Goal: Task Accomplishment & Management: Use online tool/utility

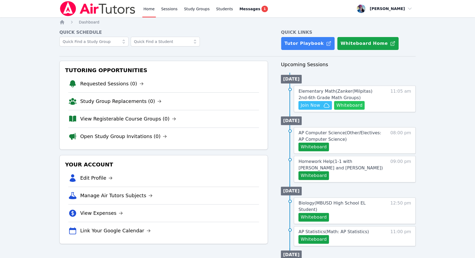
click at [351, 108] on button "Whiteboard" at bounding box center [349, 105] width 31 height 9
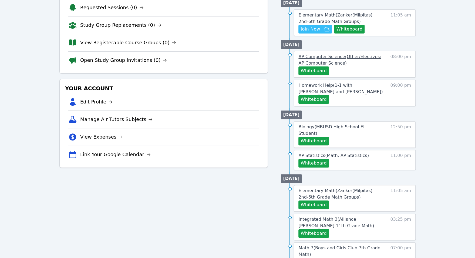
scroll to position [133, 0]
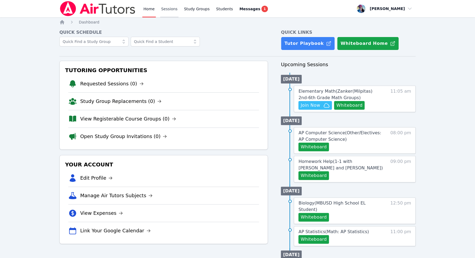
click at [172, 11] on link "Sessions" at bounding box center [169, 8] width 19 height 17
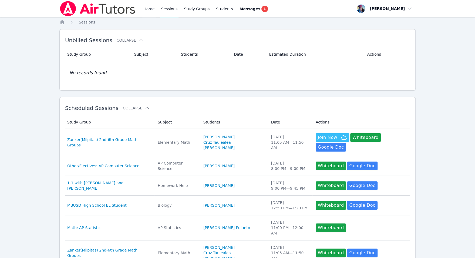
click at [143, 11] on link "Home" at bounding box center [148, 8] width 13 height 17
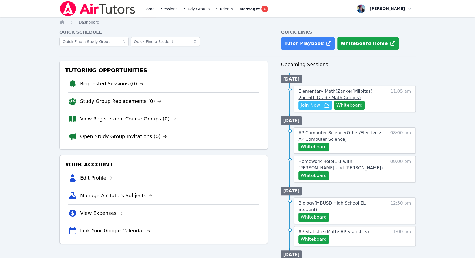
click at [329, 89] on span "Elementary Math ( Zanker(Milpitas) 2nd-6th Grade Math Groups )" at bounding box center [335, 95] width 74 height 12
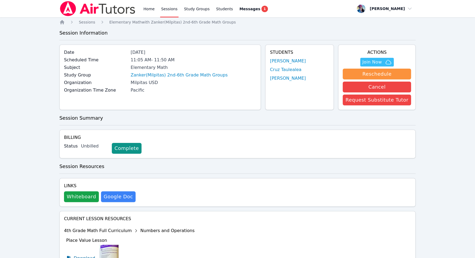
scroll to position [156, 0]
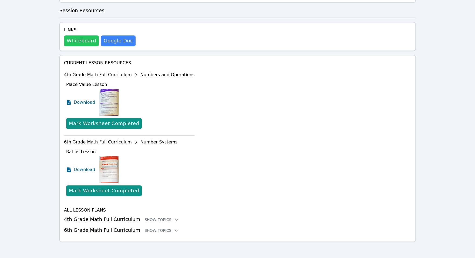
click at [86, 38] on button "Whiteboard" at bounding box center [81, 40] width 35 height 11
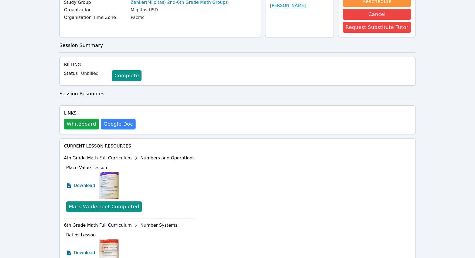
scroll to position [0, 0]
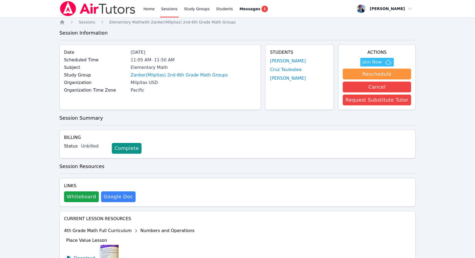
click at [189, 78] on div "Study Group Zanker(Milpitas) 2nd-6th Grade Math Groups" at bounding box center [160, 76] width 192 height 8
click at [189, 76] on link "Zanker(Milpitas) 2nd-6th Grade Math Groups" at bounding box center [179, 75] width 97 height 6
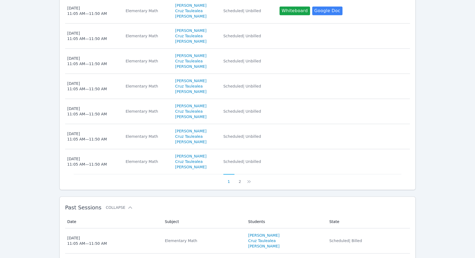
scroll to position [350, 0]
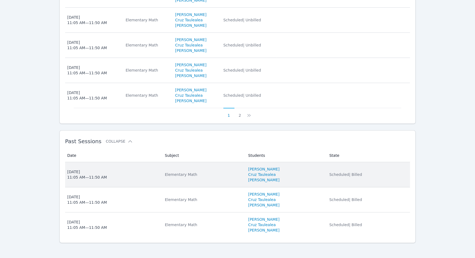
click at [205, 172] on div "Elementary Math" at bounding box center [203, 174] width 77 height 5
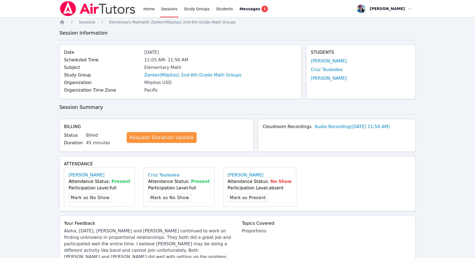
scroll to position [291, 0]
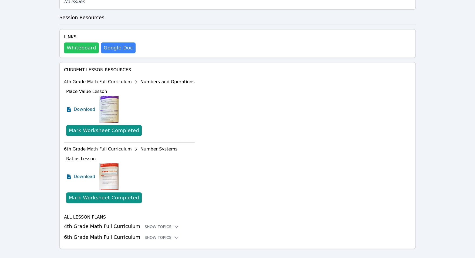
click at [89, 42] on button "Whiteboard" at bounding box center [81, 47] width 35 height 11
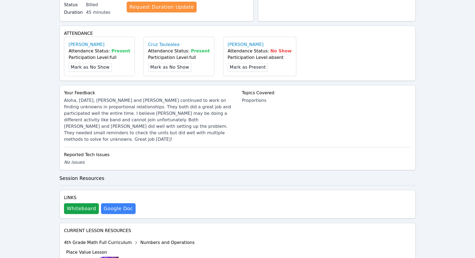
scroll to position [0, 0]
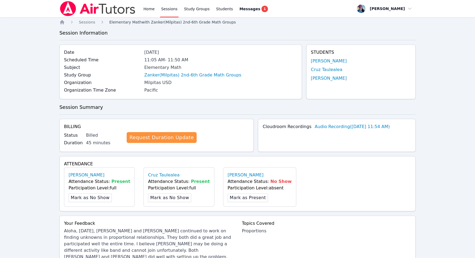
click at [119, 20] on span "Elementary Math with Zanker(Milpitas) 2nd-6th Grade Math Groups" at bounding box center [172, 22] width 127 height 4
click at [176, 21] on span "Elementary Math with Zanker(Milpitas) 2nd-6th Grade Math Groups" at bounding box center [172, 22] width 127 height 4
click at [173, 76] on link "Zanker(Milpitas) 2nd-6th Grade Math Groups" at bounding box center [192, 75] width 97 height 6
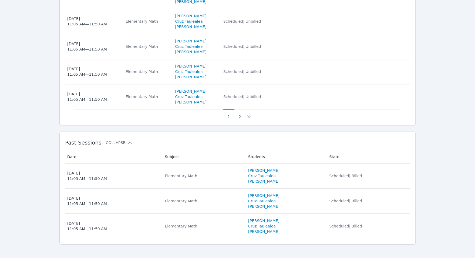
scroll to position [350, 0]
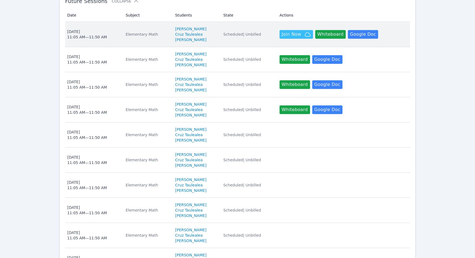
click at [148, 38] on td "Subject Elementary Math" at bounding box center [146, 34] width 49 height 25
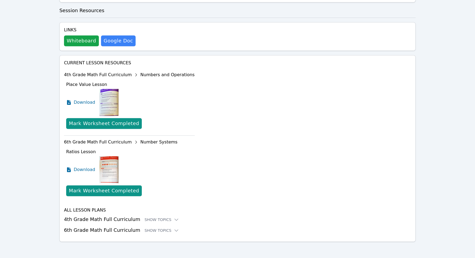
click at [104, 227] on h3 "6th Grade Math Full Curriculum Show Topics" at bounding box center [237, 230] width 347 height 8
click at [107, 231] on h3 "6th Grade Math Full Curriculum Show Topics" at bounding box center [237, 230] width 347 height 8
click at [174, 228] on icon at bounding box center [176, 230] width 5 height 5
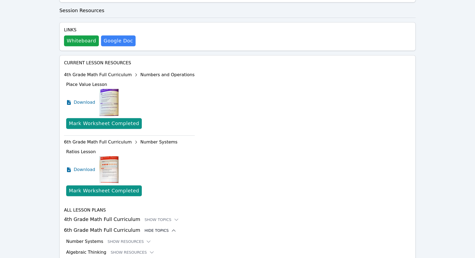
scroll to position [222, 0]
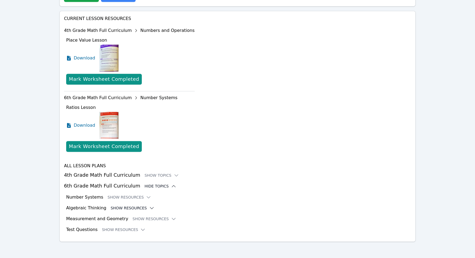
click at [149, 205] on icon at bounding box center [151, 207] width 5 height 5
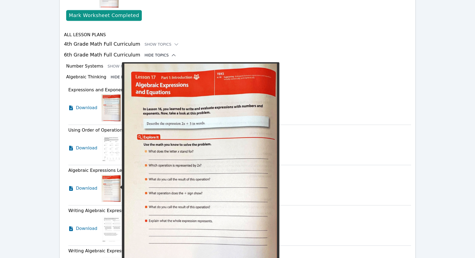
scroll to position [286, 0]
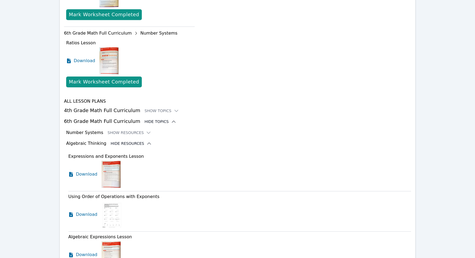
click at [101, 132] on div "Number Systems Show Resources" at bounding box center [238, 132] width 345 height 6
click at [139, 131] on button "Show Resources" at bounding box center [129, 132] width 44 height 5
click at [146, 132] on icon at bounding box center [148, 132] width 5 height 5
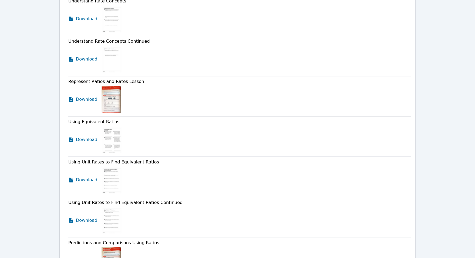
scroll to position [695, 0]
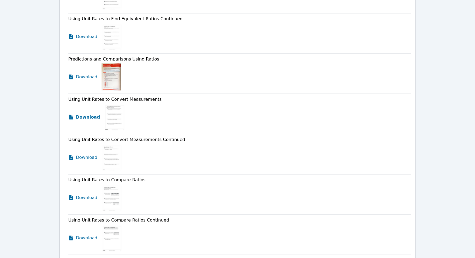
click at [71, 114] on icon at bounding box center [71, 116] width 4 height 5
click at [68, 155] on icon at bounding box center [70, 156] width 5 height 5
click at [71, 197] on icon at bounding box center [71, 197] width 4 height 5
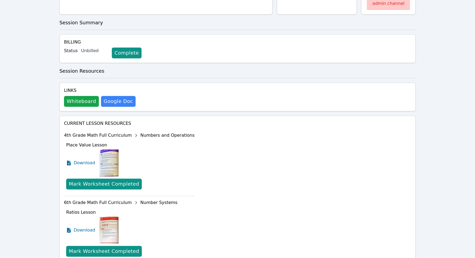
scroll to position [0, 0]
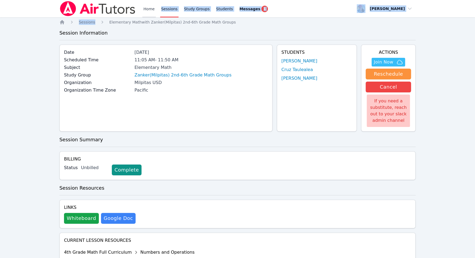
click at [145, 11] on link "Home" at bounding box center [148, 8] width 13 height 17
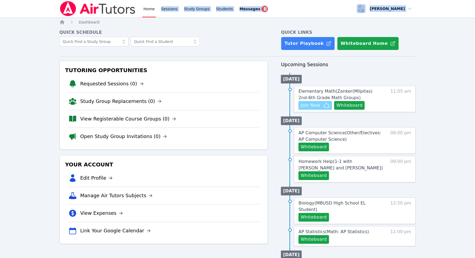
click at [306, 103] on span "Join Now" at bounding box center [309, 105] width 19 height 6
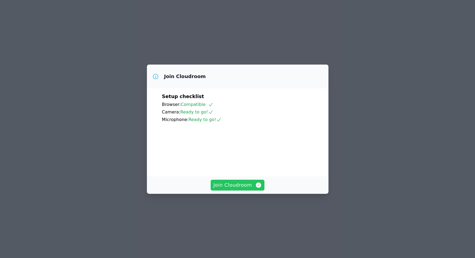
click at [227, 189] on span "Join Cloudroom" at bounding box center [237, 185] width 48 height 8
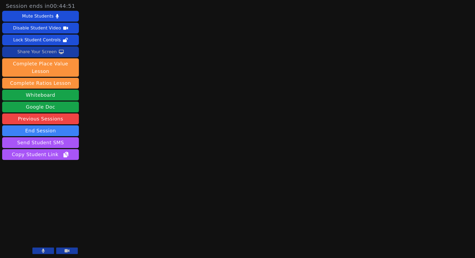
click at [53, 52] on div "Share Your Screen" at bounding box center [36, 52] width 39 height 9
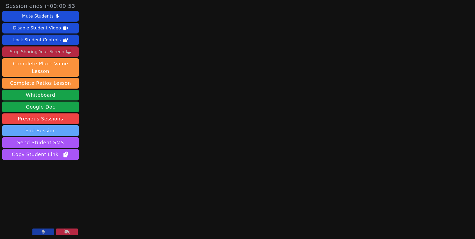
click at [55, 125] on button "End Session" at bounding box center [40, 130] width 77 height 11
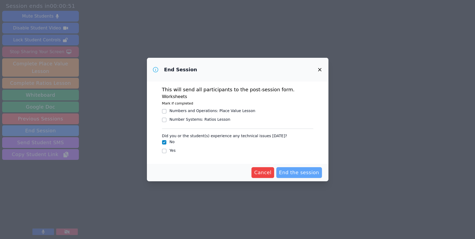
click at [298, 172] on span "End the session" at bounding box center [299, 173] width 40 height 8
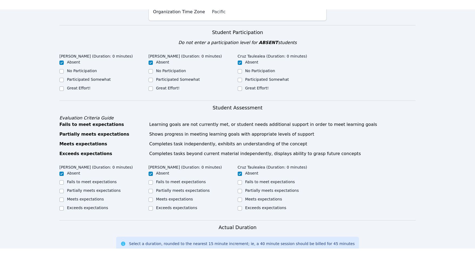
scroll to position [243, 0]
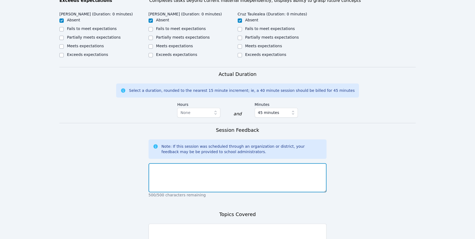
click at [232, 181] on textarea at bounding box center [237, 177] width 178 height 29
type textarea "s"
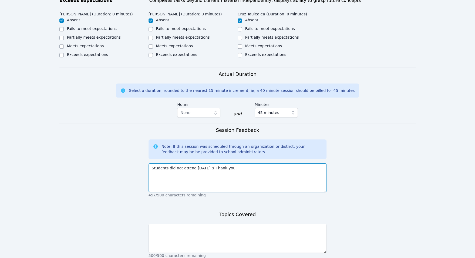
scroll to position [289, 0]
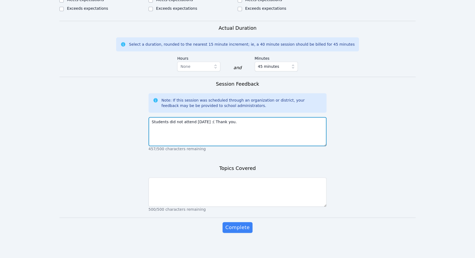
type textarea "Students did not attend today :( Thank you."
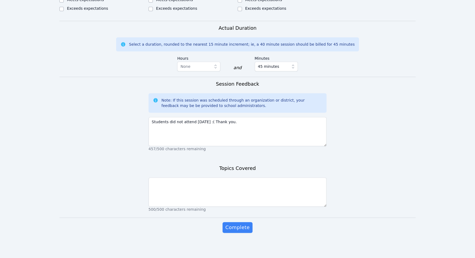
click at [232, 156] on form "Student Participation Do not enter a participation level for ABSENT students Aa…" at bounding box center [237, 35] width 356 height 418
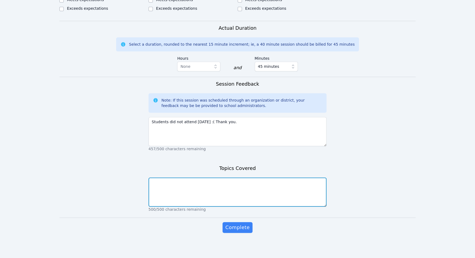
click at [223, 194] on textarea at bounding box center [237, 191] width 178 height 29
type textarea "N/A"
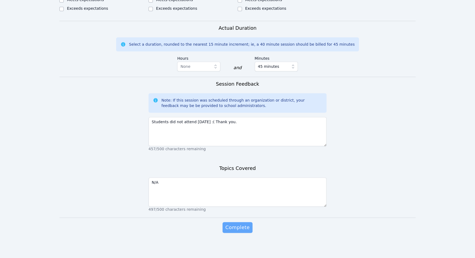
click at [233, 227] on span "Complete" at bounding box center [237, 228] width 24 height 8
